Goal: Use online tool/utility

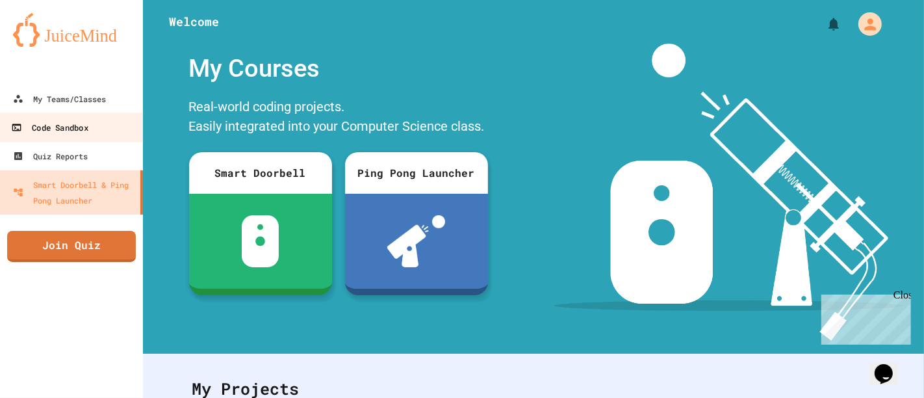
click at [85, 125] on div "Code Sandbox" at bounding box center [49, 128] width 77 height 16
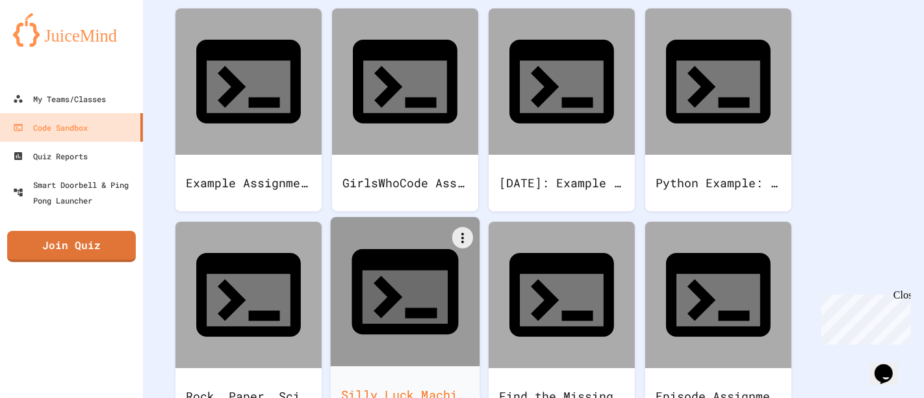
scroll to position [142, 0]
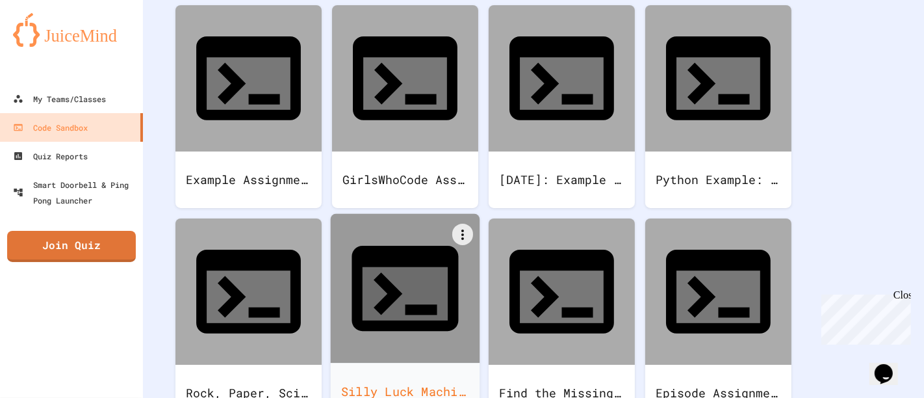
click at [444, 214] on div at bounding box center [405, 288] width 149 height 149
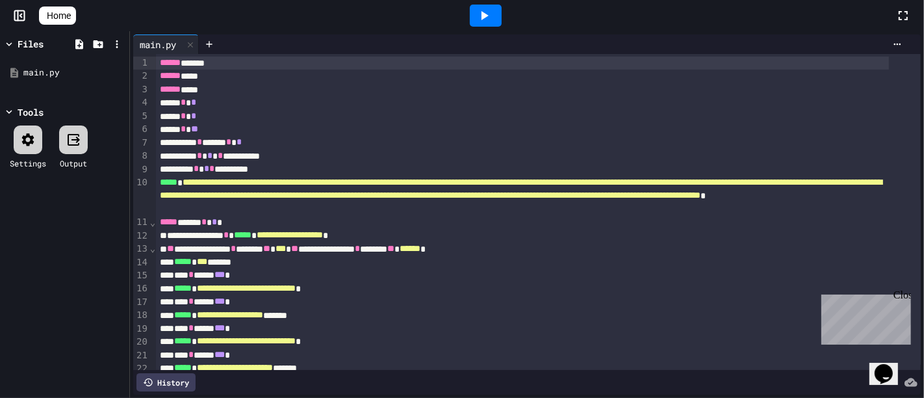
click at [498, 18] on div at bounding box center [486, 16] width 32 height 22
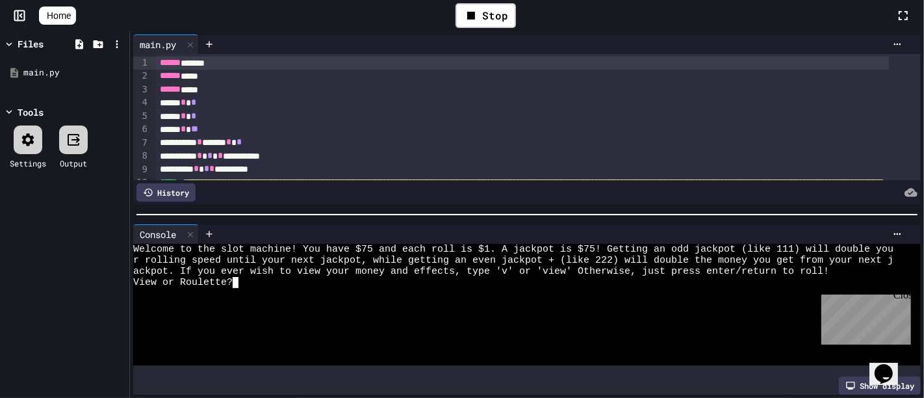
click at [246, 277] on div "View or Roulette?" at bounding box center [513, 282] width 760 height 11
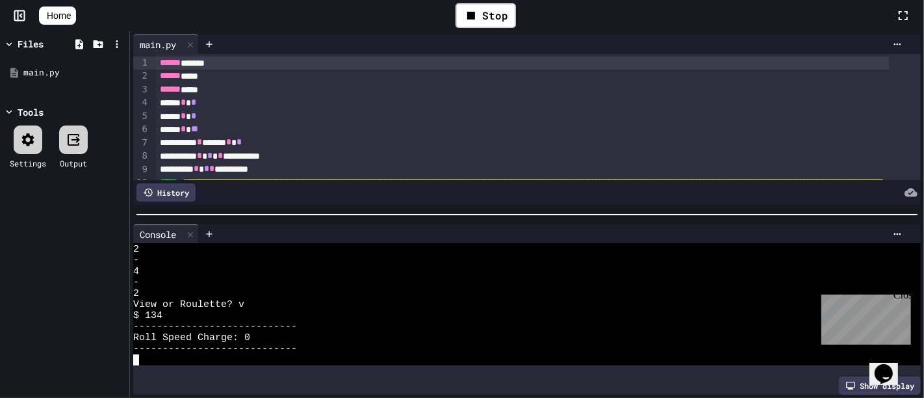
scroll to position [1085, 0]
